Goal: Task Accomplishment & Management: Use online tool/utility

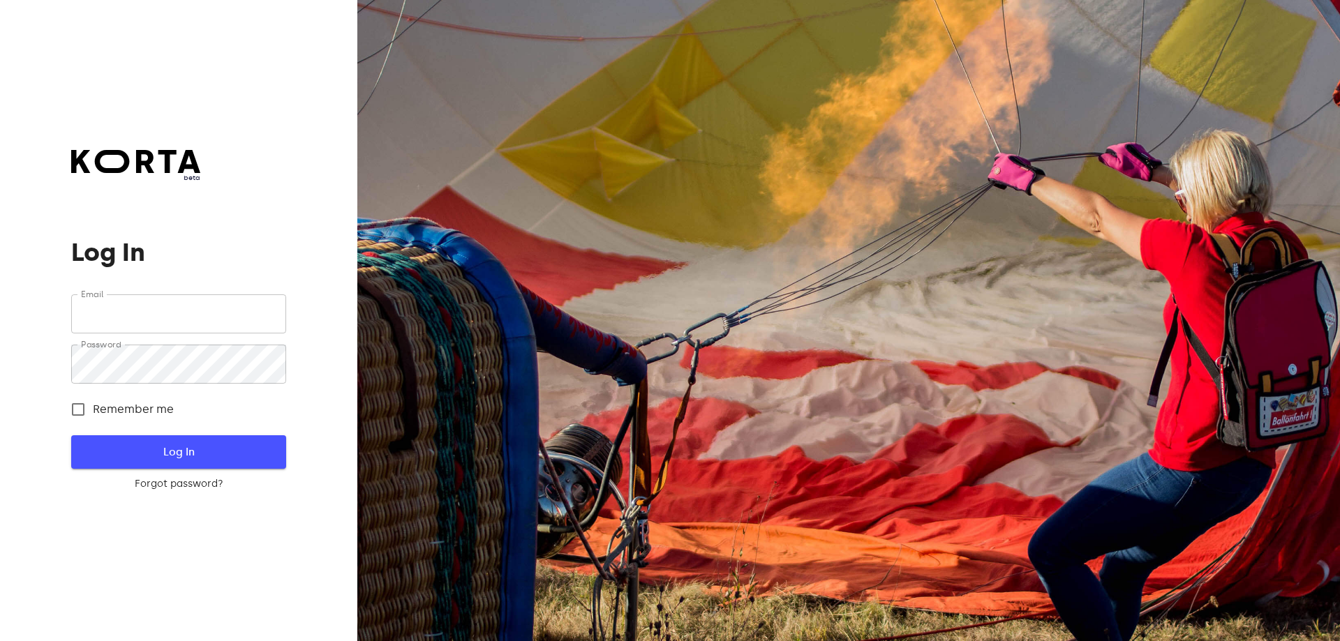
type input "[EMAIL_ADDRESS][DOMAIN_NAME]"
click at [145, 454] on span "Log In" at bounding box center [179, 452] width 170 height 18
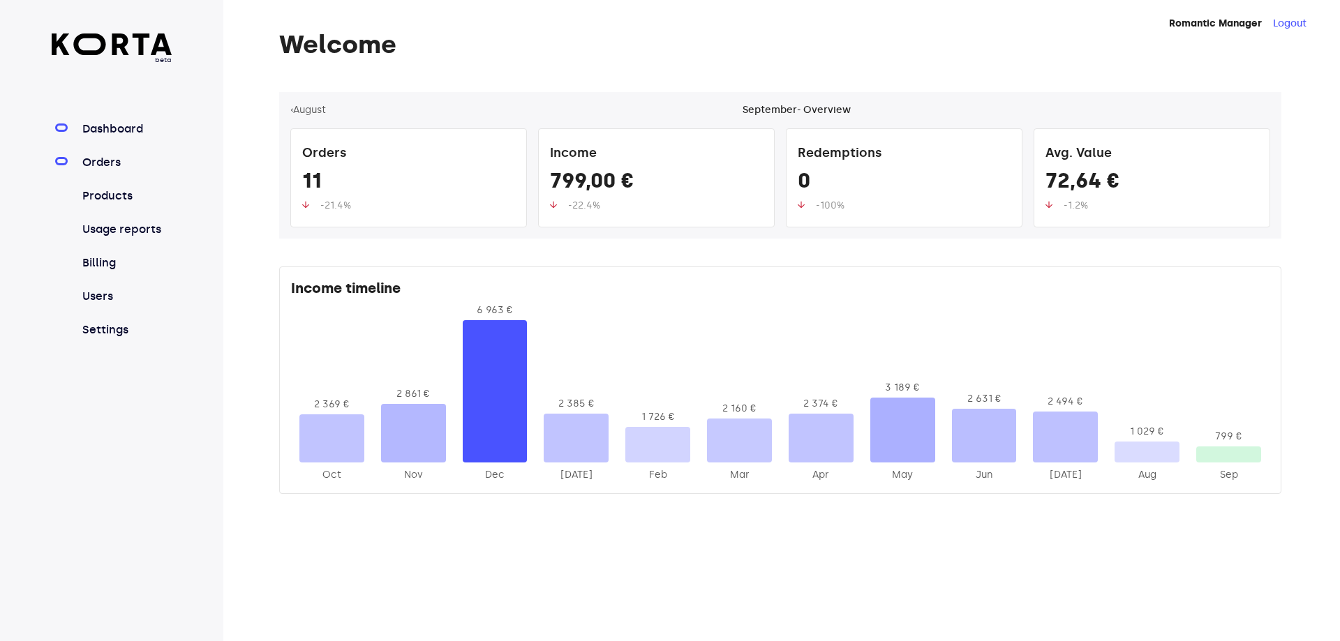
click at [102, 160] on link "Orders" at bounding box center [126, 162] width 93 height 17
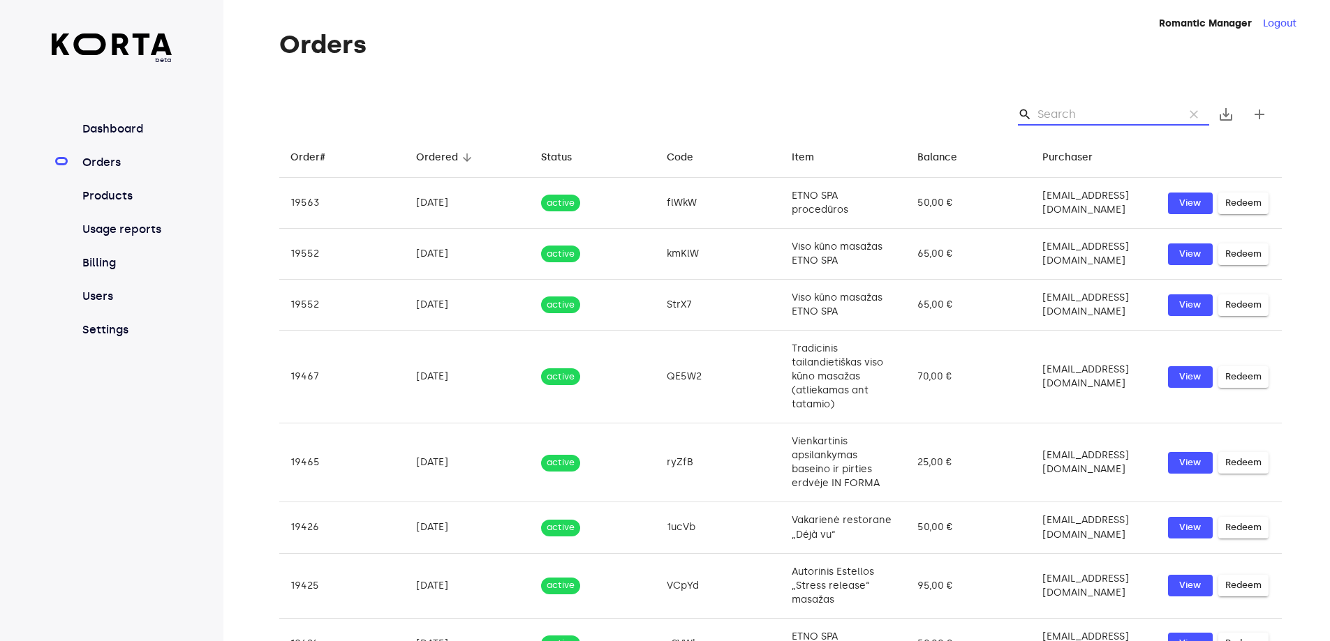
click at [1065, 110] on input "Search" at bounding box center [1104, 114] width 135 height 22
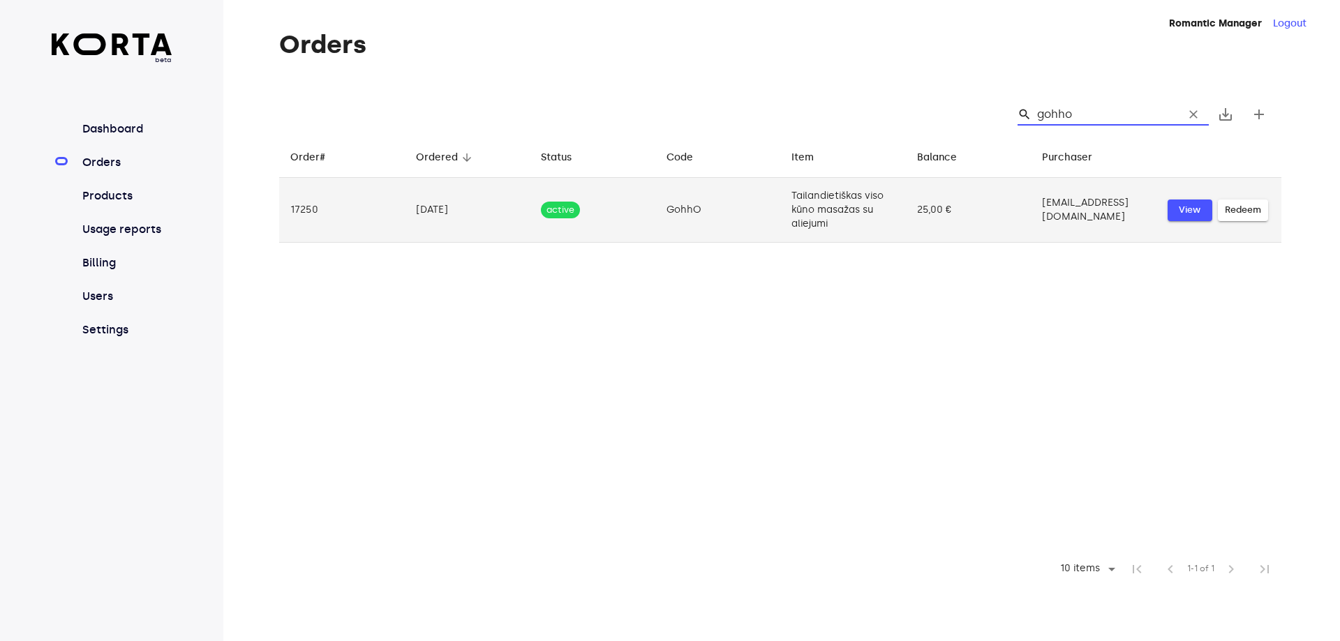
type input "gohho"
click at [1184, 208] on span "View" at bounding box center [1190, 210] width 31 height 16
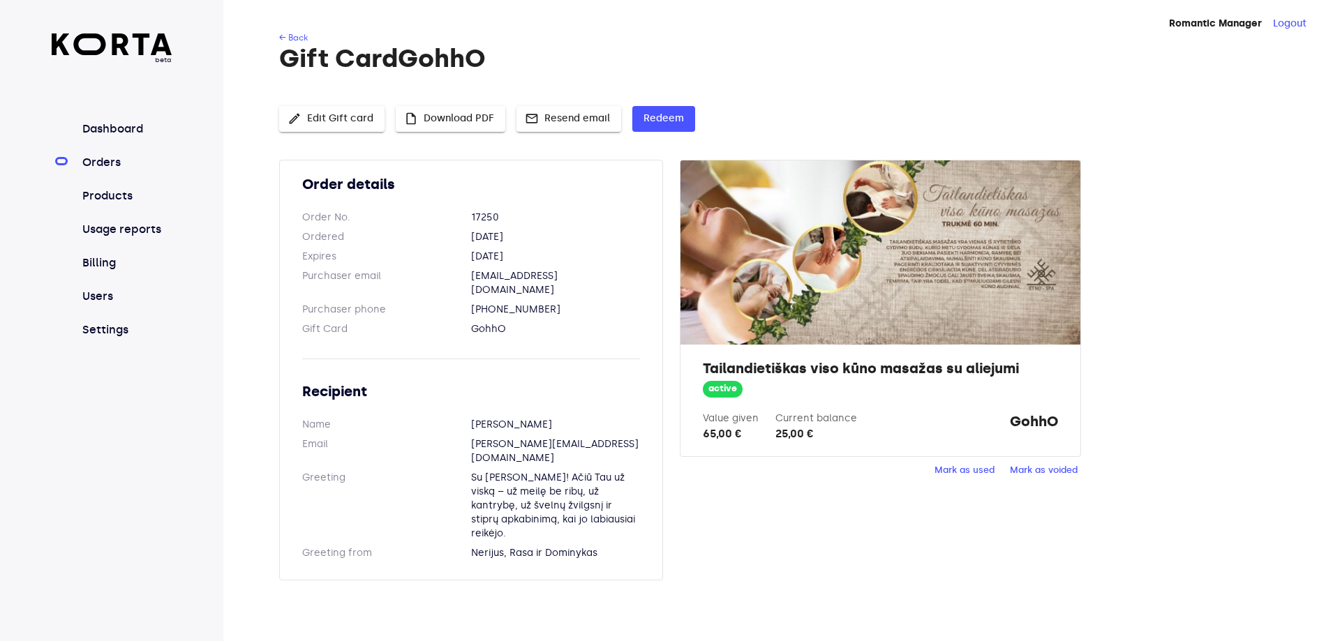
click at [669, 105] on div "← Back Gift Card GohhO edit Edit Gift card insert_drive_file Download PDF mail …" at bounding box center [759, 314] width 1072 height 567
click at [667, 110] on span "Redeem" at bounding box center [664, 118] width 40 height 17
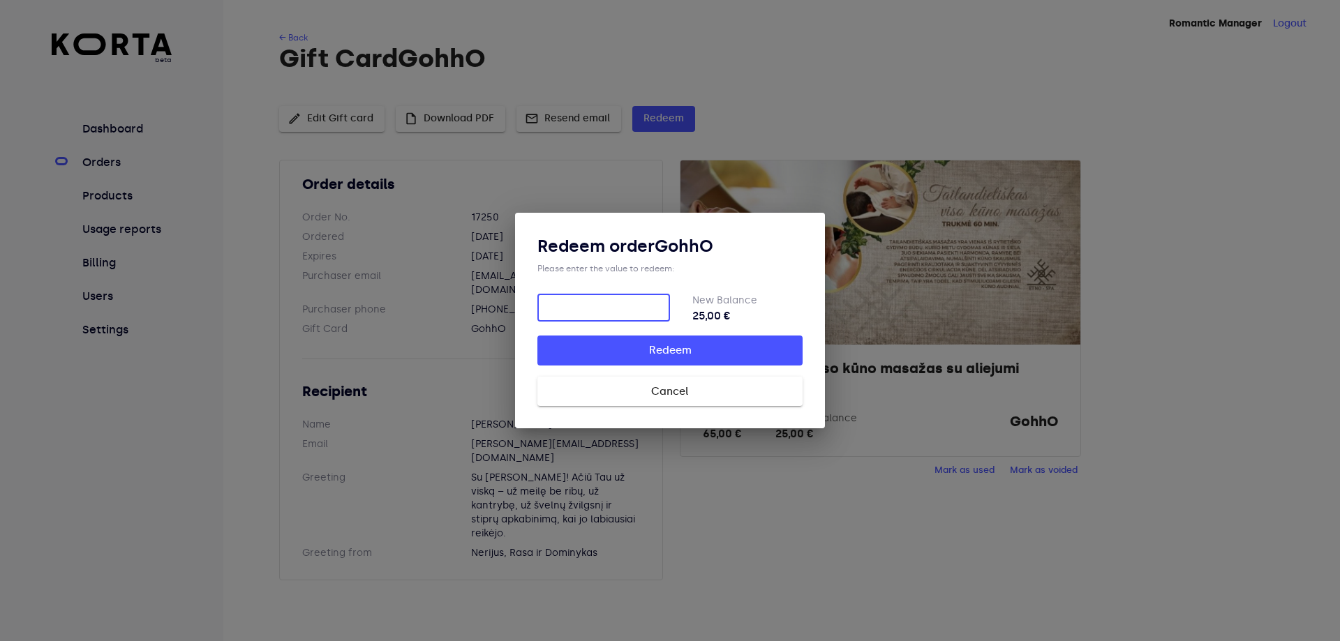
click at [595, 314] on input "number" at bounding box center [603, 308] width 133 height 28
type input "25"
click at [704, 357] on span "Redeem" at bounding box center [670, 350] width 221 height 18
